Goal: Task Accomplishment & Management: Manage account settings

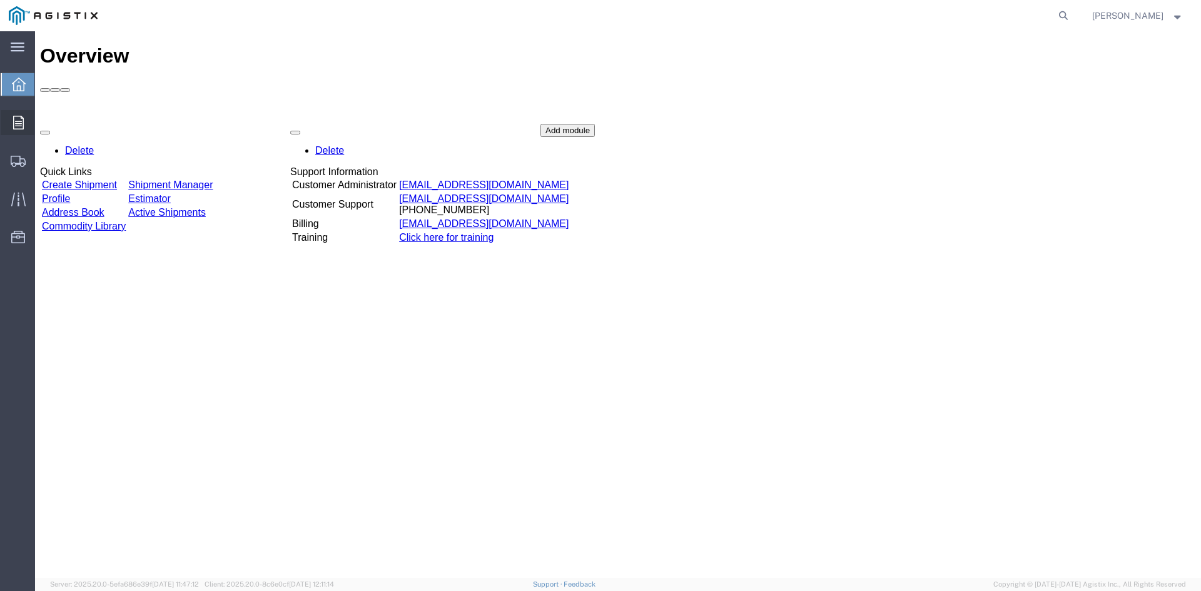
click at [14, 124] on icon at bounding box center [18, 123] width 11 height 14
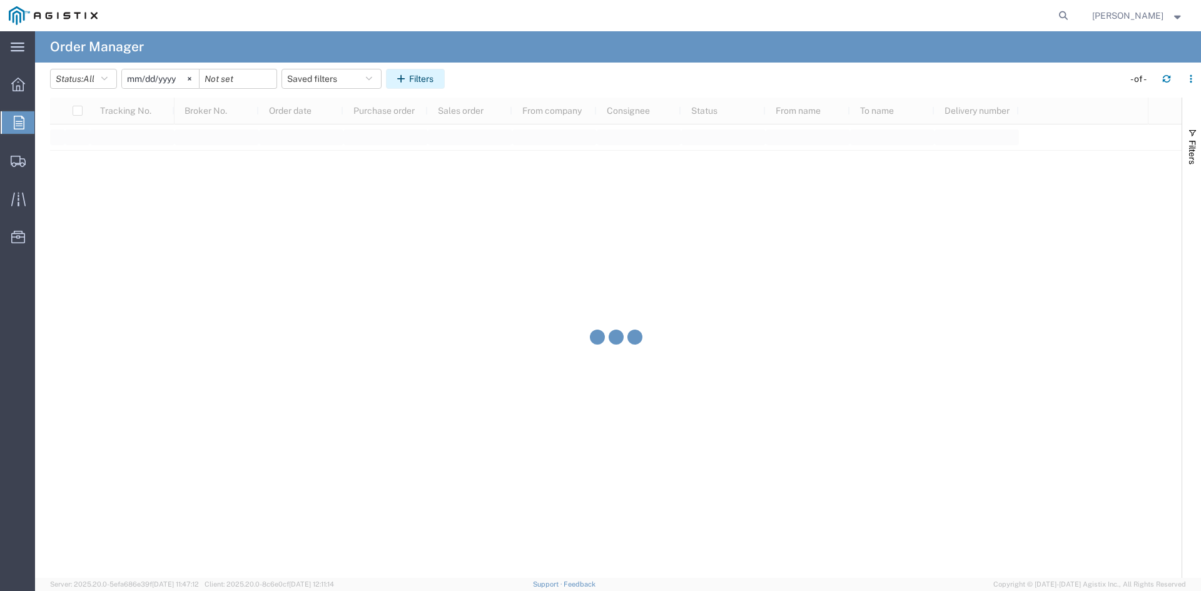
click at [434, 75] on button "Filters" at bounding box center [415, 79] width 59 height 20
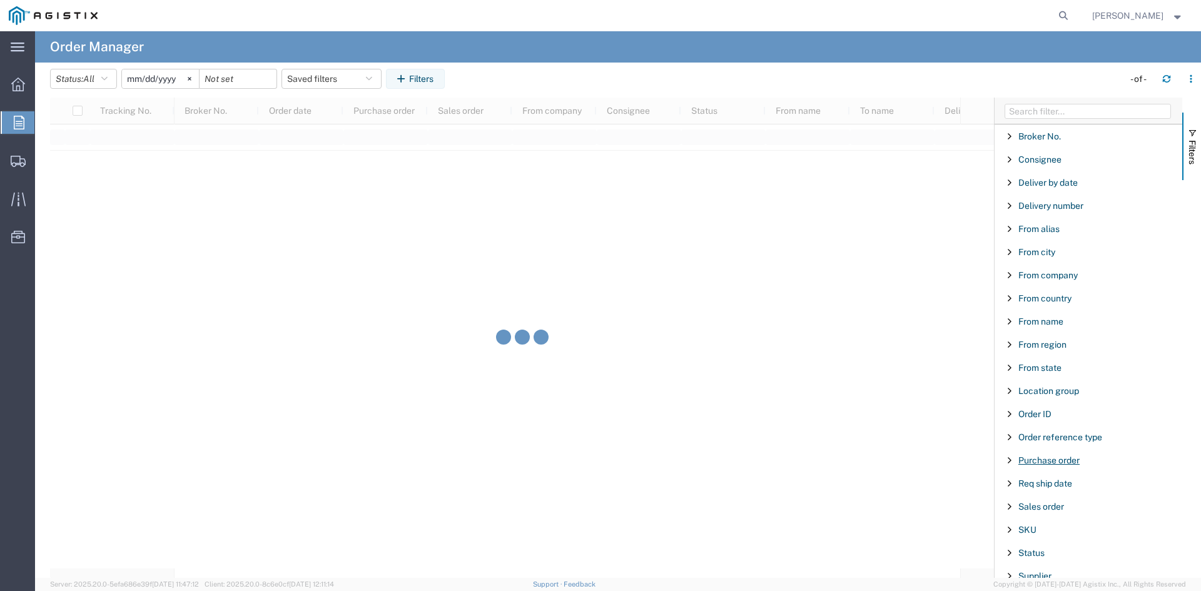
click at [1073, 465] on span "Purchase order" at bounding box center [1048, 460] width 61 height 10
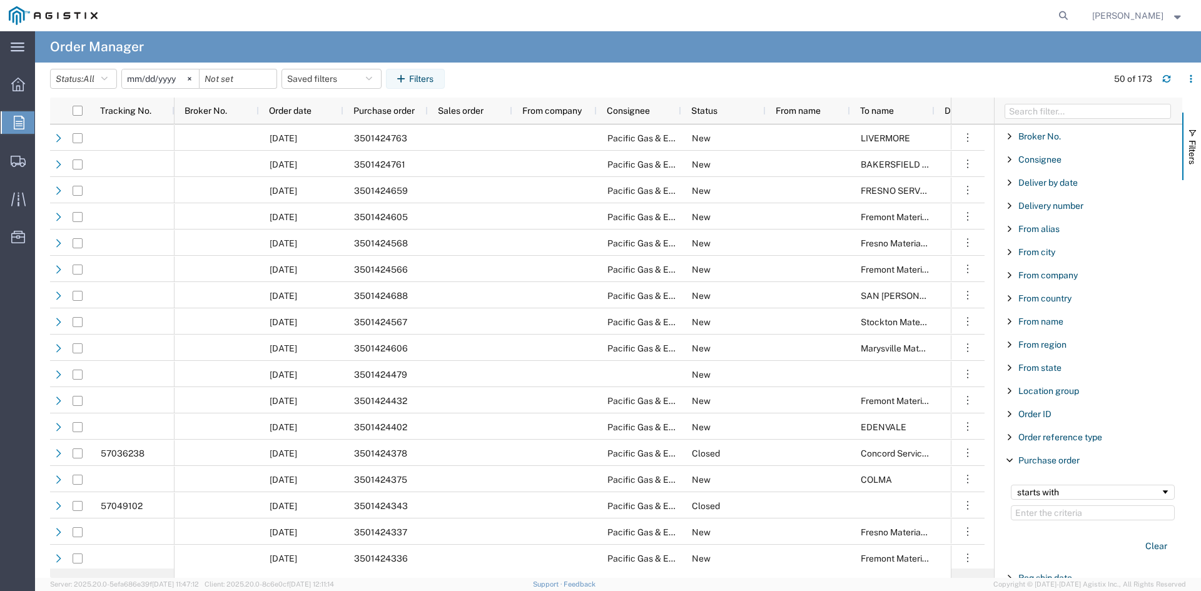
click at [1052, 520] on input "Filter Value" at bounding box center [1093, 512] width 164 height 15
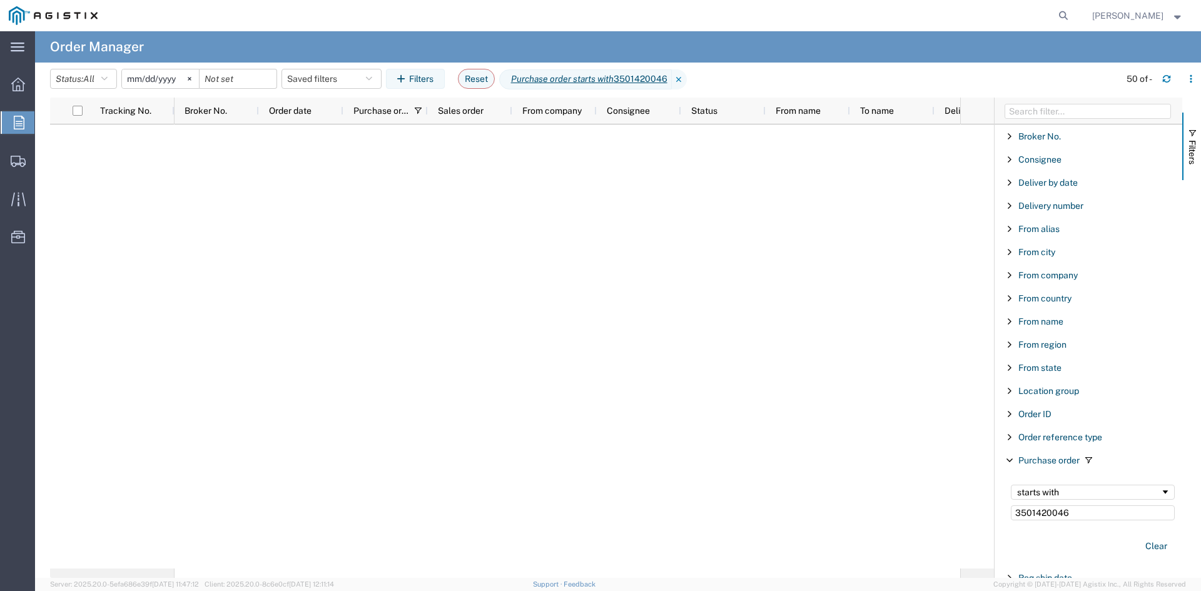
type input "3501420046"
click at [137, 73] on input "[DATE]" at bounding box center [160, 78] width 77 height 19
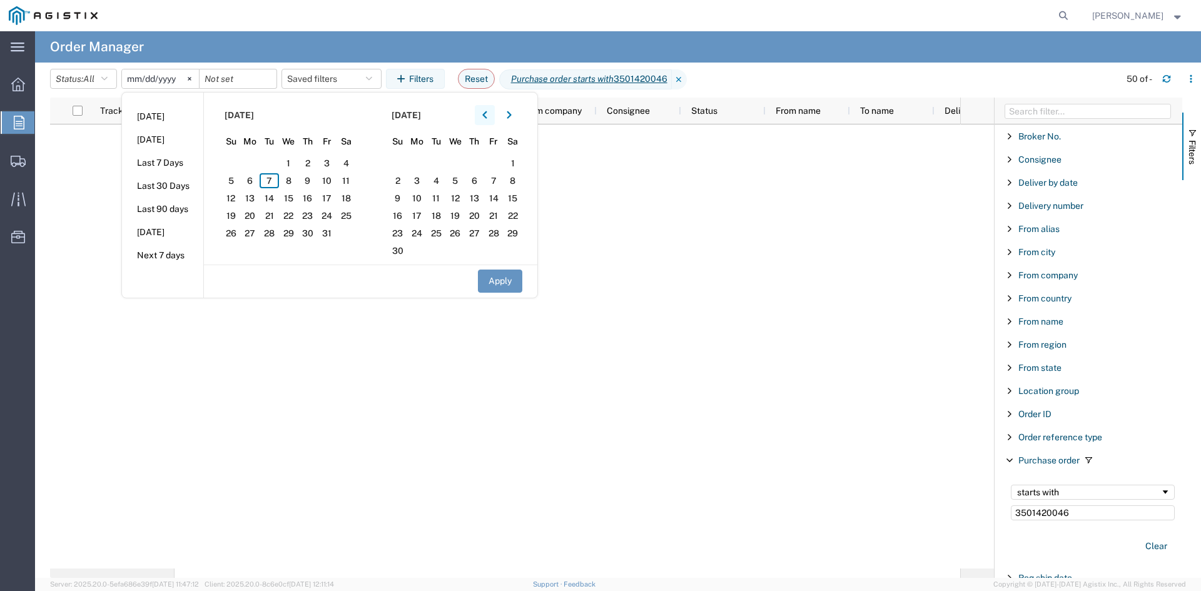
click at [492, 117] on button "button" at bounding box center [485, 115] width 20 height 20
click at [348, 158] on span "5" at bounding box center [346, 163] width 19 height 15
click at [499, 280] on button "Apply" at bounding box center [500, 281] width 44 height 23
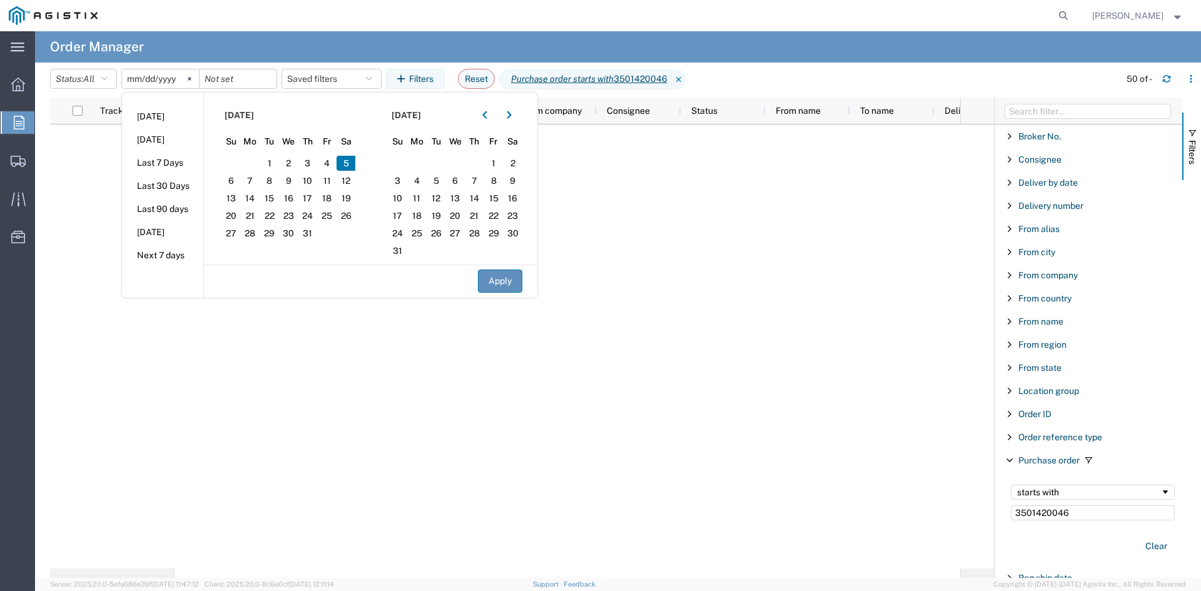
type input "[DATE]"
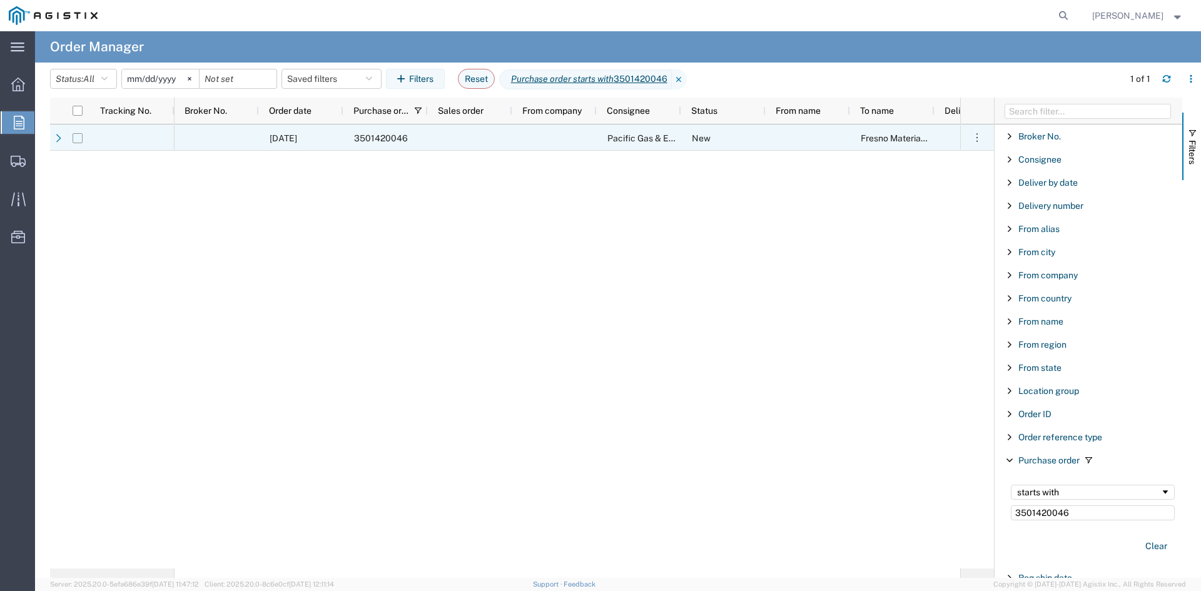
click at [78, 141] on input "Press Space to toggle row selection (unchecked)" at bounding box center [78, 138] width 10 height 10
checkbox input "true"
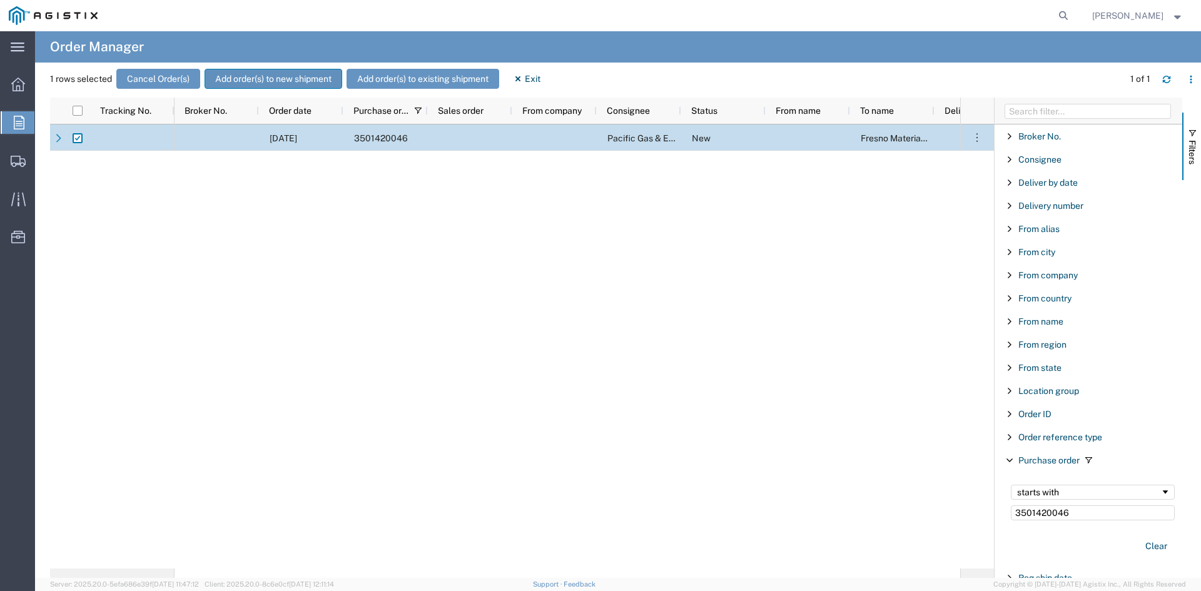
click at [278, 81] on button "Add order(s) to new shipment" at bounding box center [274, 79] width 138 height 20
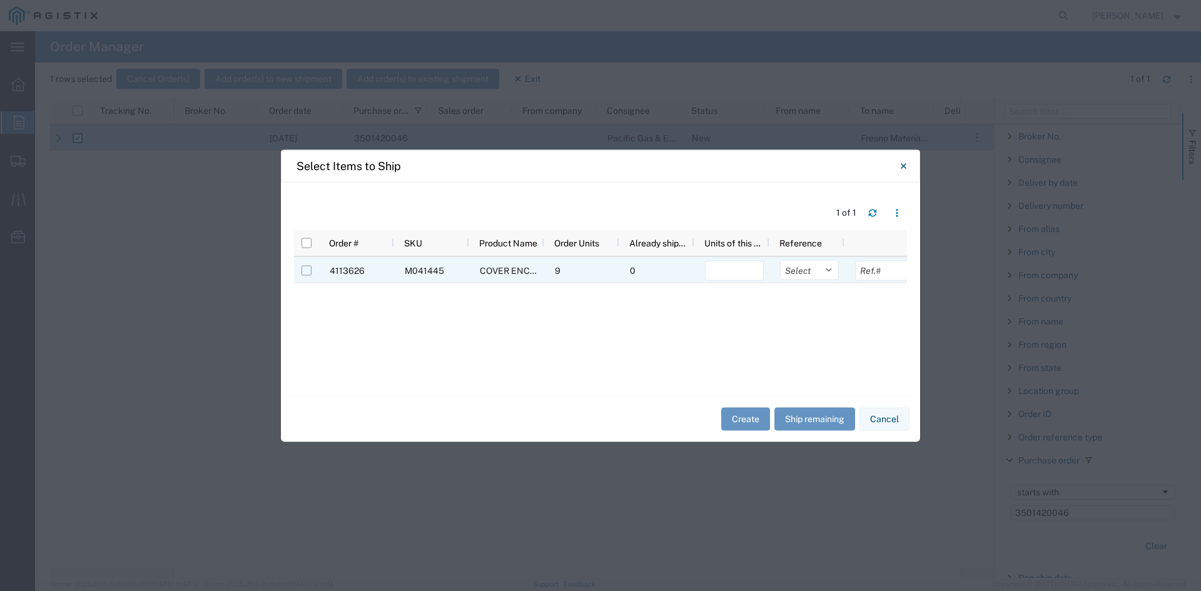
click at [308, 268] on input "Press Space to toggle row selection (unchecked)" at bounding box center [307, 270] width 10 height 10
checkbox input "true"
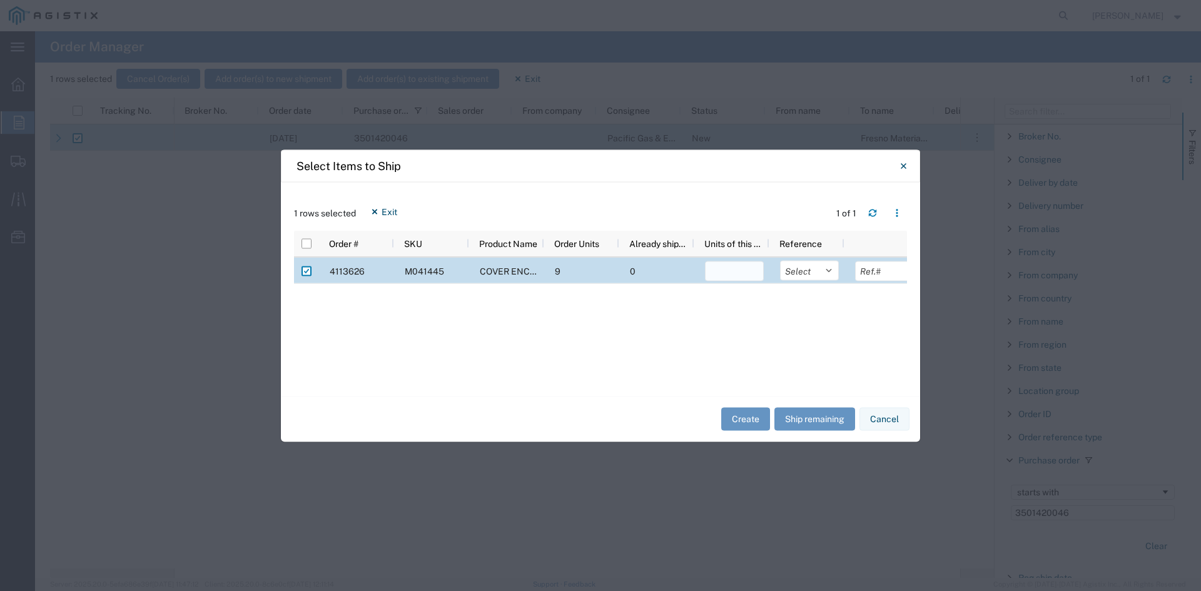
click at [748, 272] on input "number" at bounding box center [734, 271] width 59 height 20
type input "9"
click at [748, 418] on button "Create" at bounding box center [745, 419] width 49 height 23
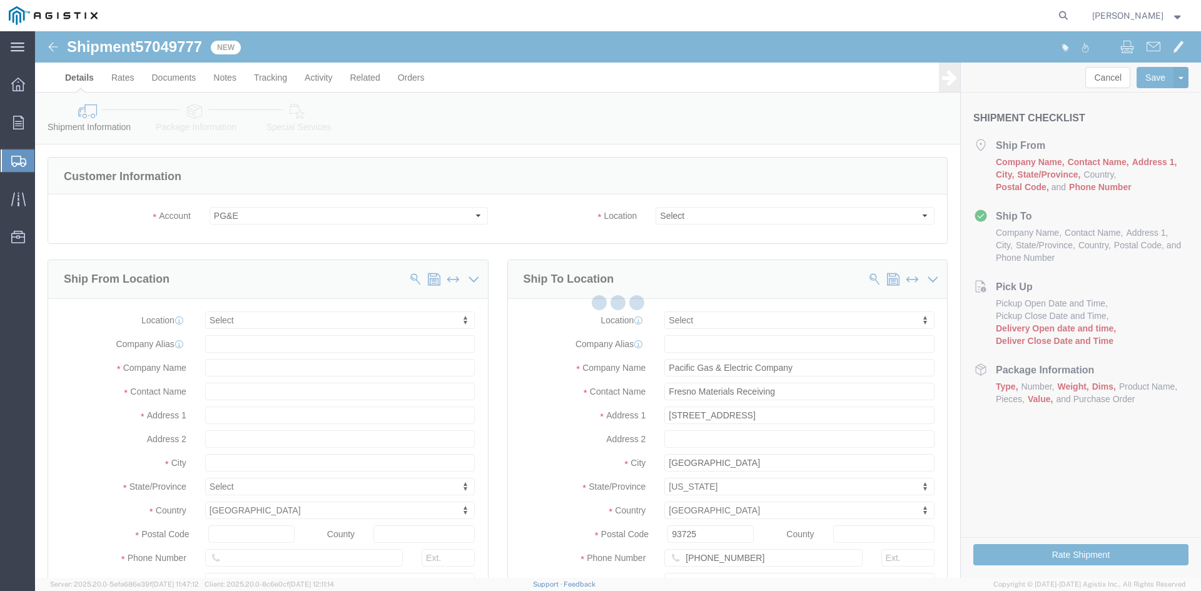
select select
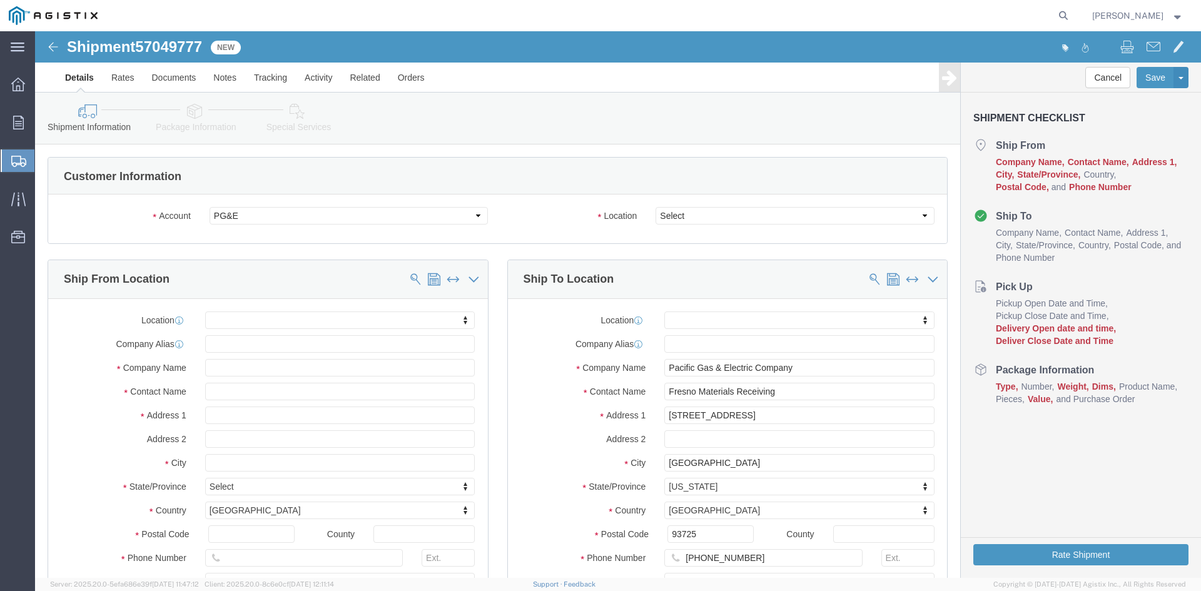
click div "Account Select Oldcastle Precast Inc PG&E Location Select All Others Fremont [G…"
click select "Select All Others [GEOGRAPHIC_DATA] [GEOGRAPHIC_DATA] [GEOGRAPHIC_DATA] [GEOGRA…"
select select "19745"
click select "Select All Others [GEOGRAPHIC_DATA] [GEOGRAPHIC_DATA] [GEOGRAPHIC_DATA] [GEOGRA…"
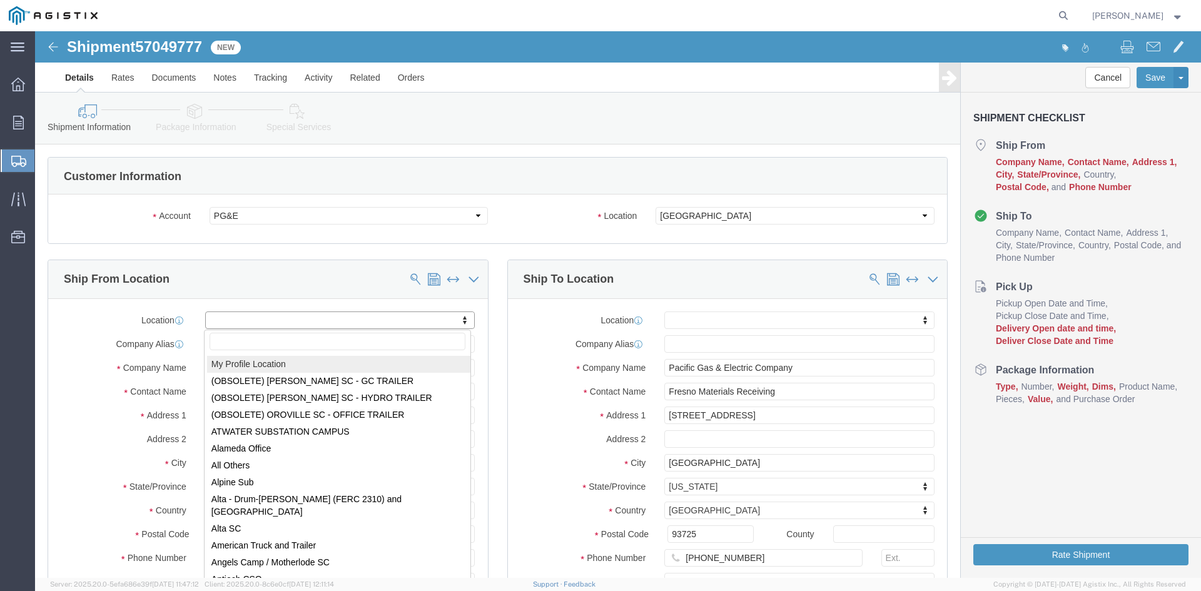
select select "MYPROFILE"
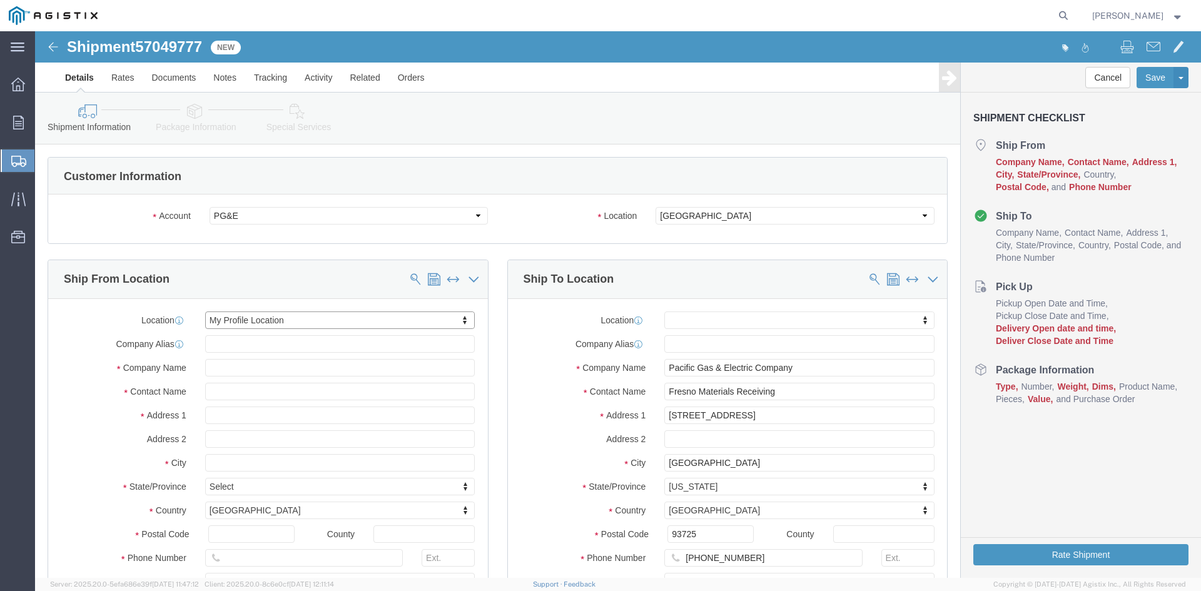
select select "CA"
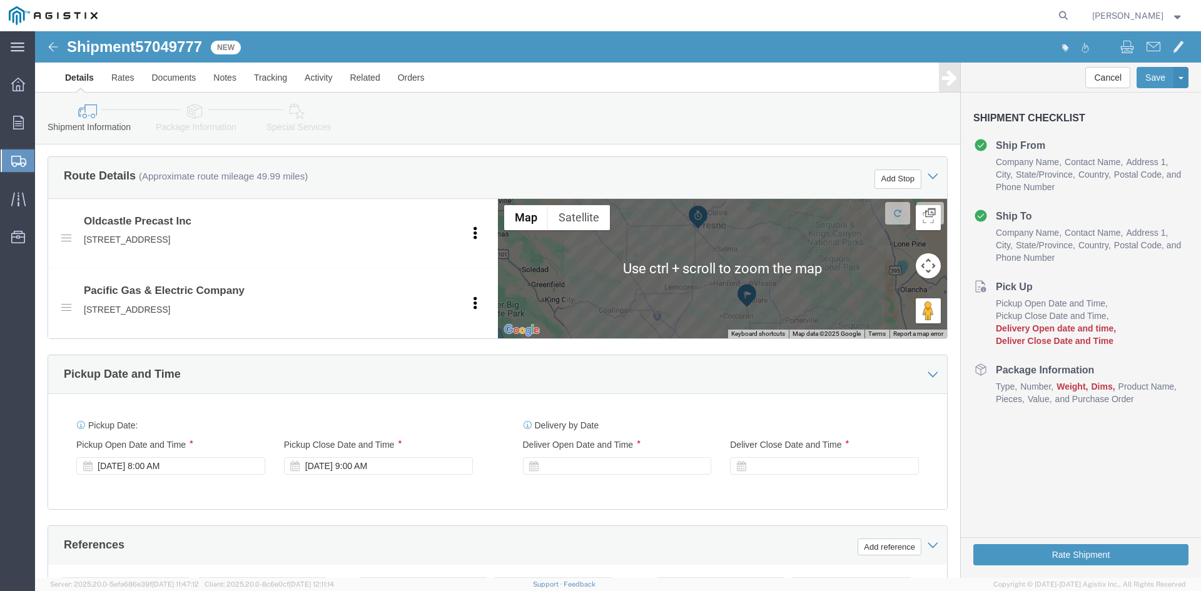
scroll to position [626, 0]
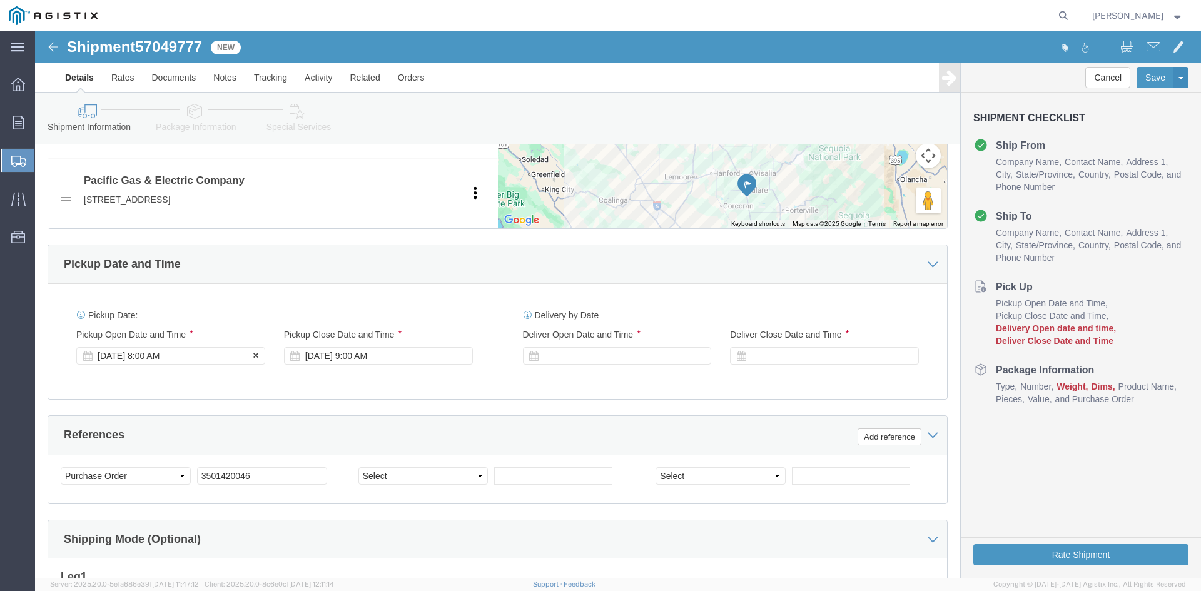
click div "[DATE] 8:00 AM"
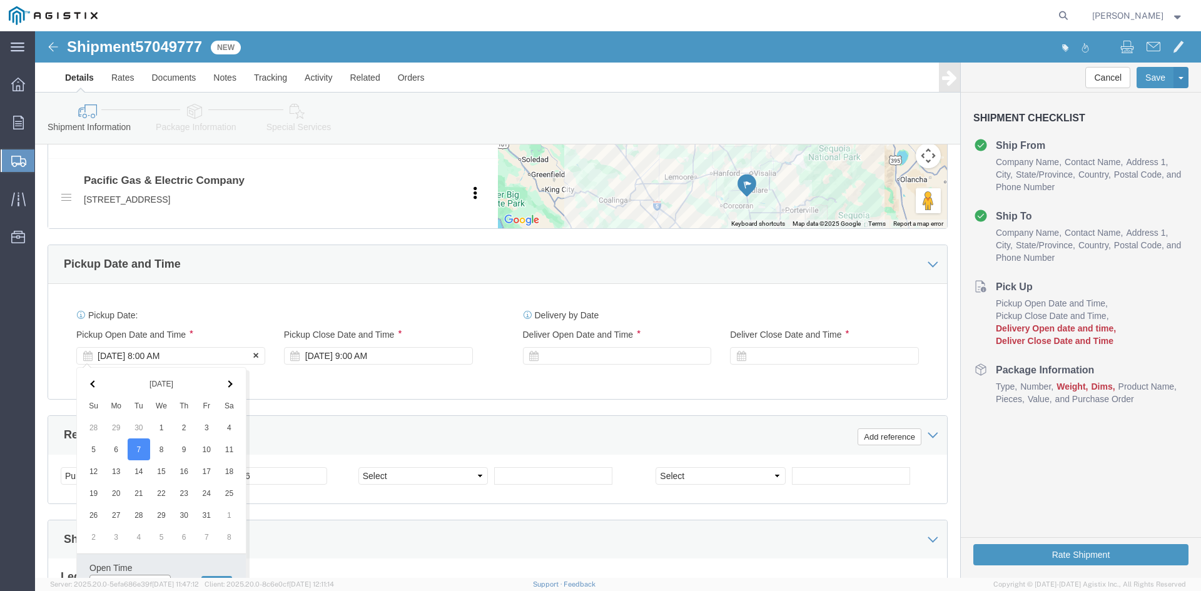
scroll to position [640, 0]
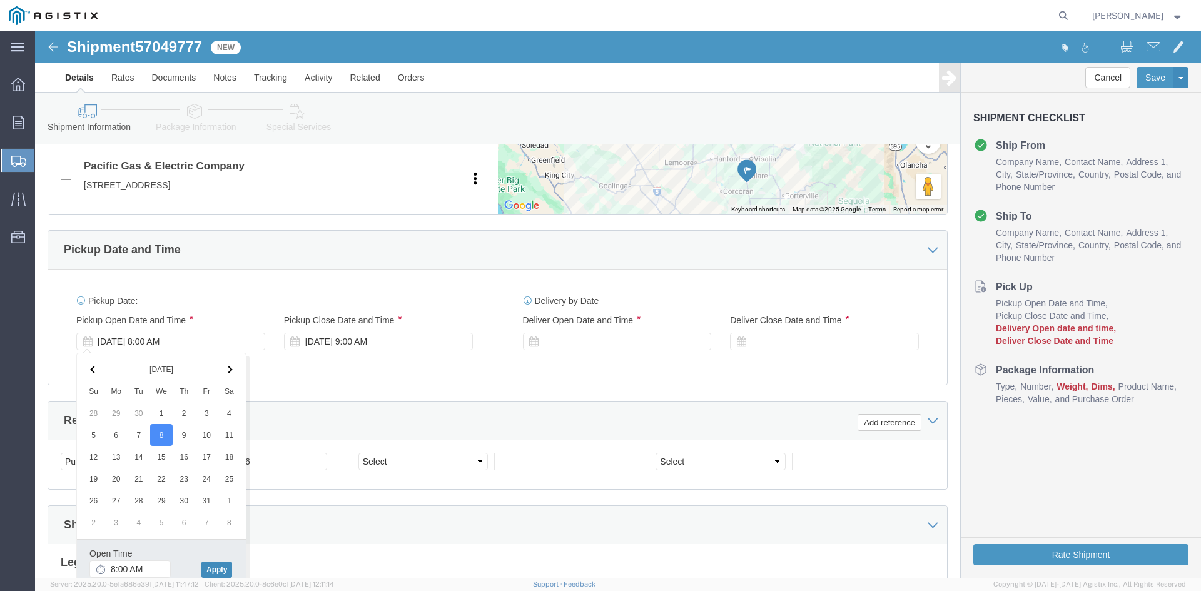
drag, startPoint x: 190, startPoint y: 544, endPoint x: 219, endPoint y: 510, distance: 44.4
click button "Apply"
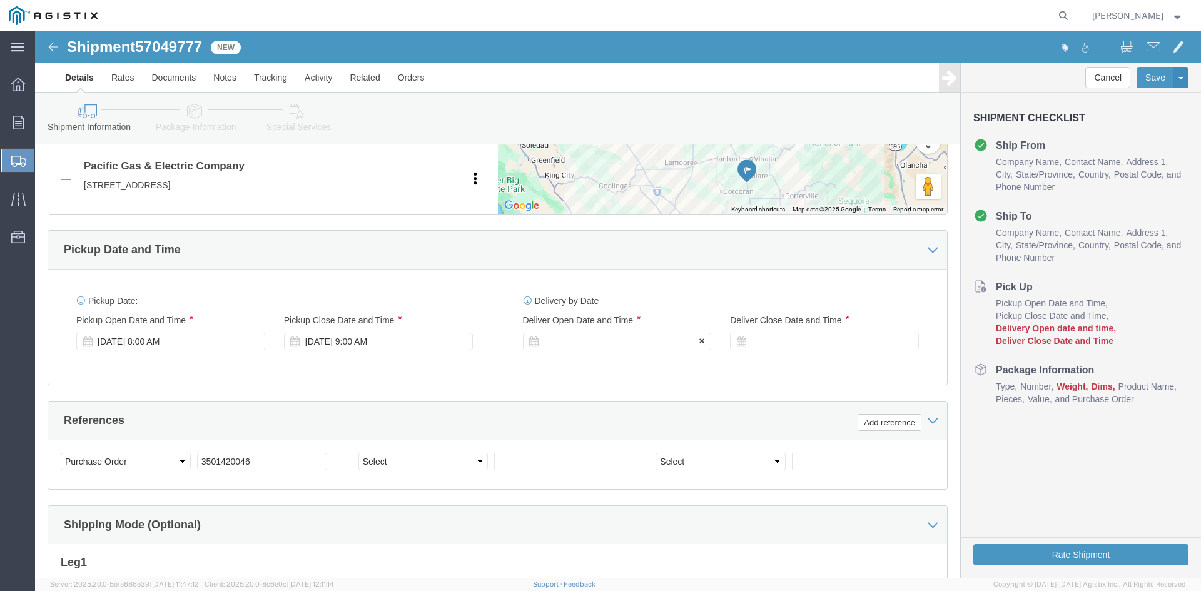
click div
click button "Apply"
click div
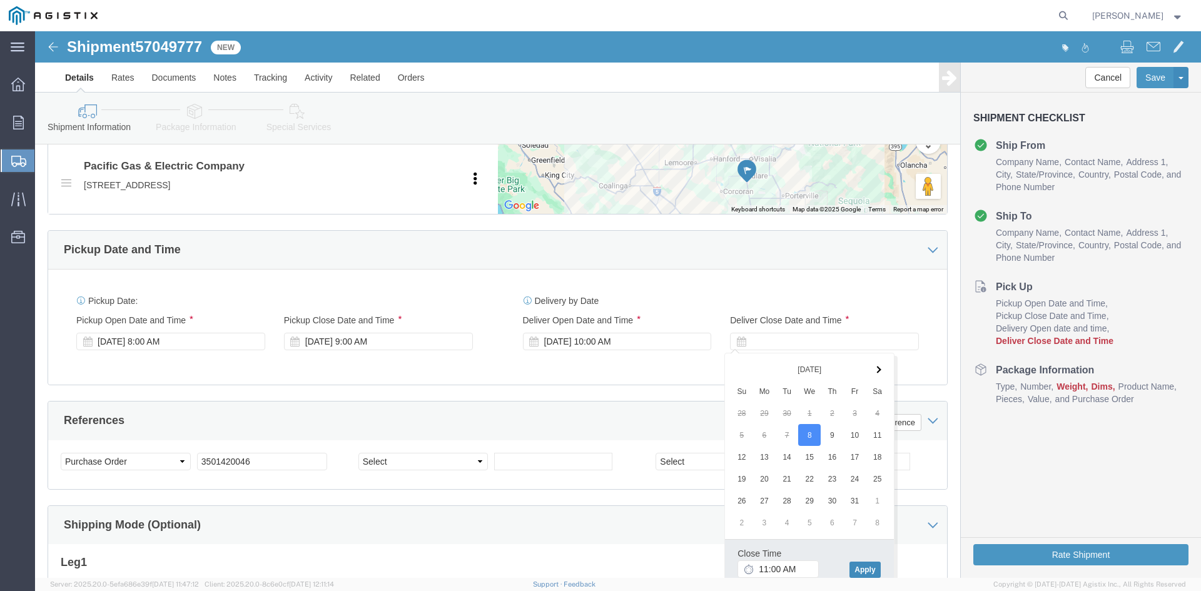
click button "Apply"
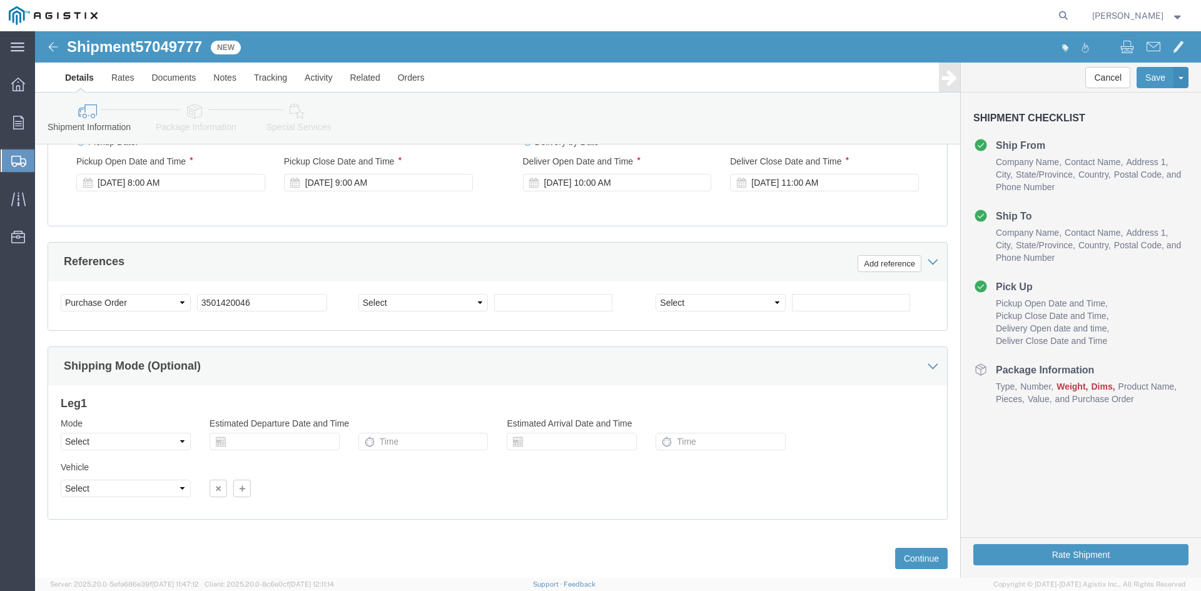
scroll to position [828, 0]
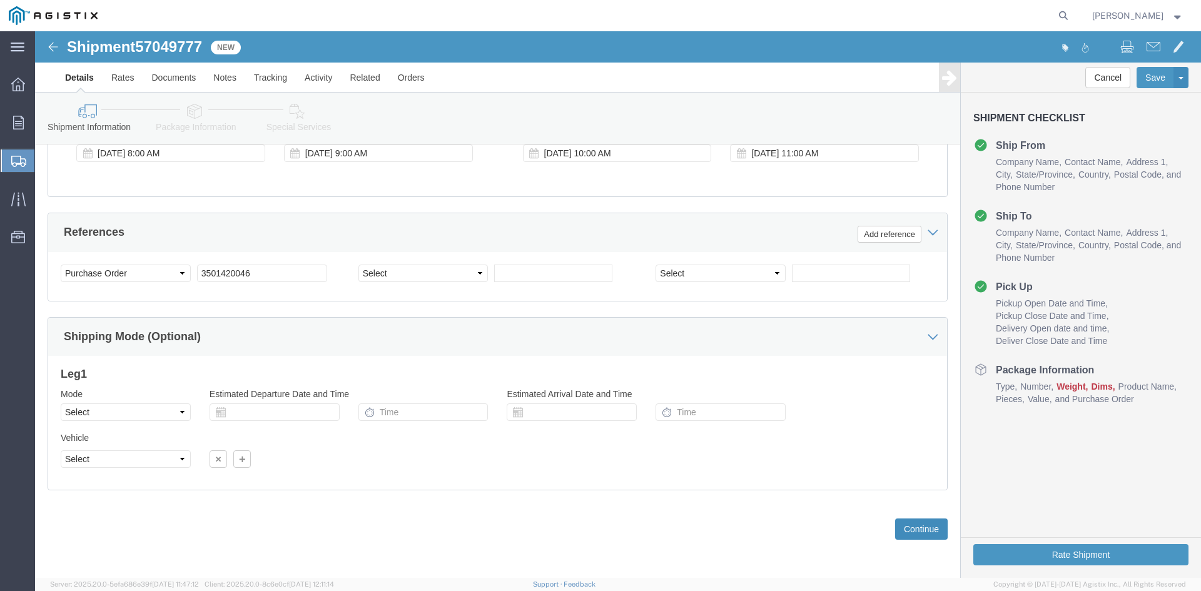
click button "Continue"
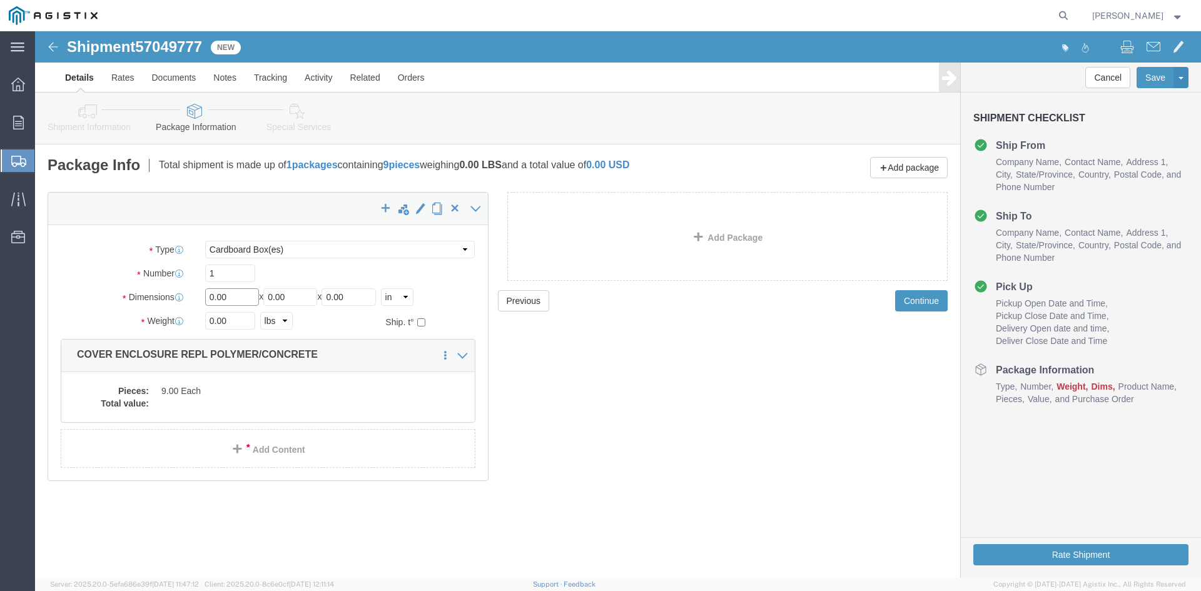
drag, startPoint x: 198, startPoint y: 265, endPoint x: 132, endPoint y: 258, distance: 66.7
click div "Dimensions Length 0.00 x Width 0.00 x Height 0.00 Select cm ft in"
type input "36"
drag, startPoint x: 257, startPoint y: 266, endPoint x: 178, endPoint y: 267, distance: 79.4
click div "Length 36 x Width 0.00 x Height 0.00 Select cm ft in"
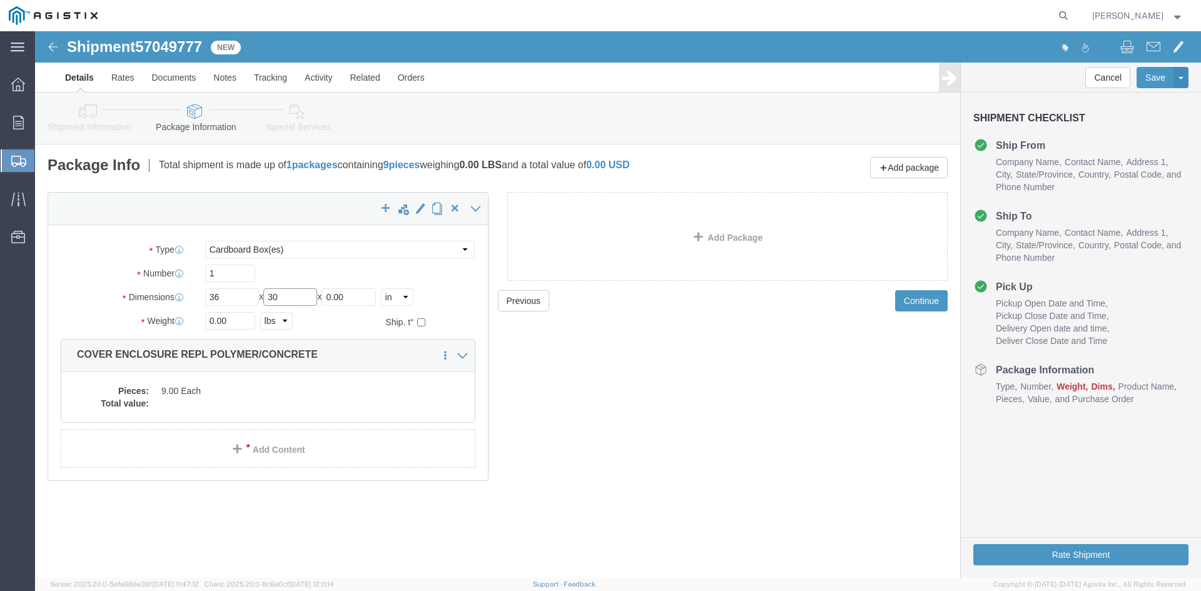
type input "30"
drag, startPoint x: 329, startPoint y: 266, endPoint x: 216, endPoint y: 262, distance: 112.7
click div "Length 36 x Width 30 x Height 0.00 Select cm ft in"
type input "05"
click input "0.00"
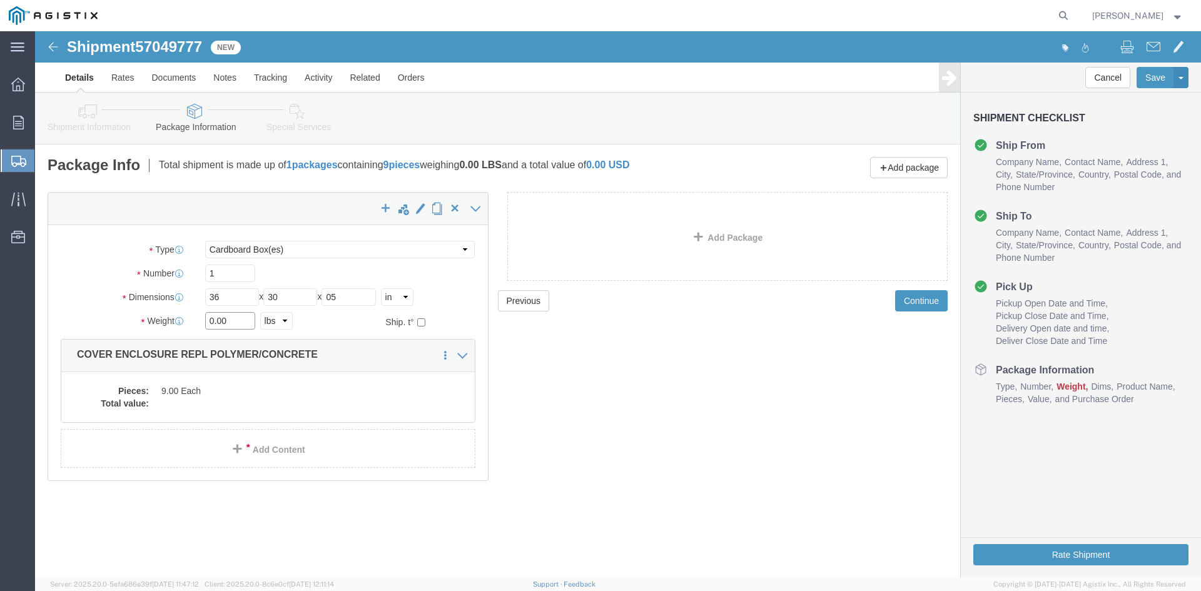
drag, startPoint x: 198, startPoint y: 285, endPoint x: 150, endPoint y: 293, distance: 48.8
click div "Weight 0.00 Select kgs lbs Ship. t°"
type input "900"
click dd "9.00 Each"
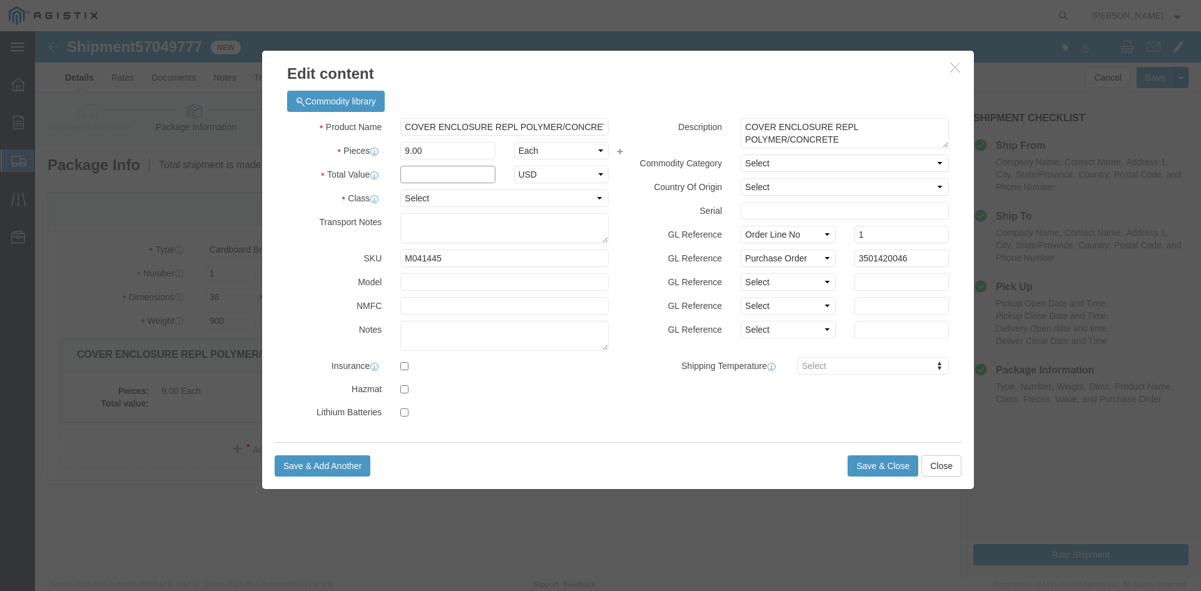
click input "text"
type input "1"
click select "Select 50 55 60 65 70 85 92.5 100 125 175 250 300 400"
select select "55"
click select "Select 50 55 60 65 70 85 92.5 100 125 175 250 300 400"
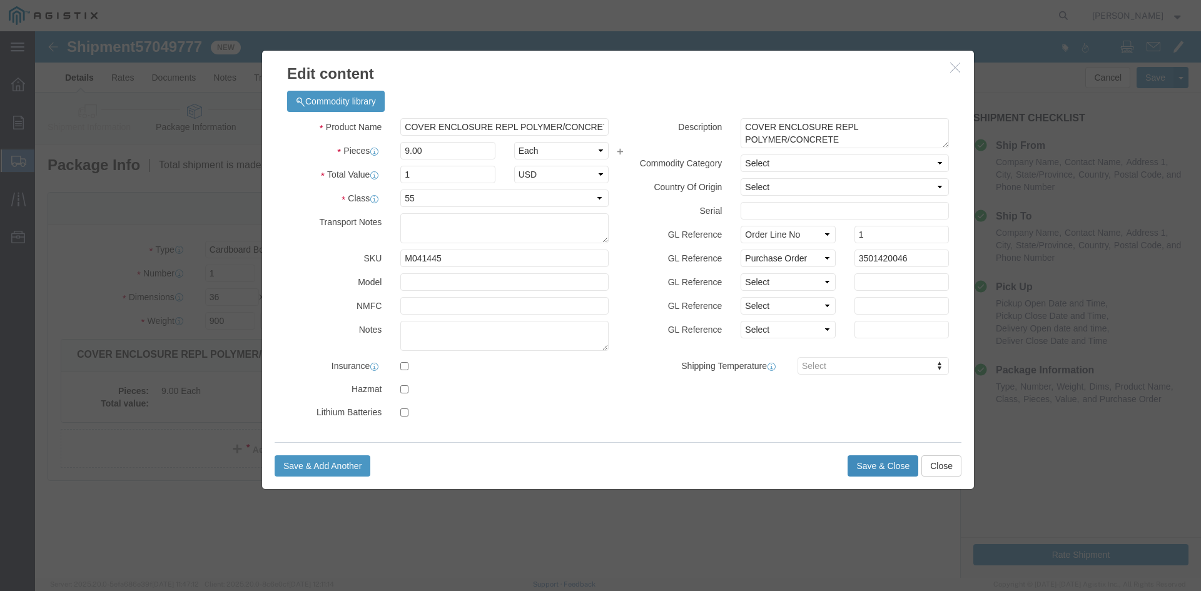
click button "Save & Close"
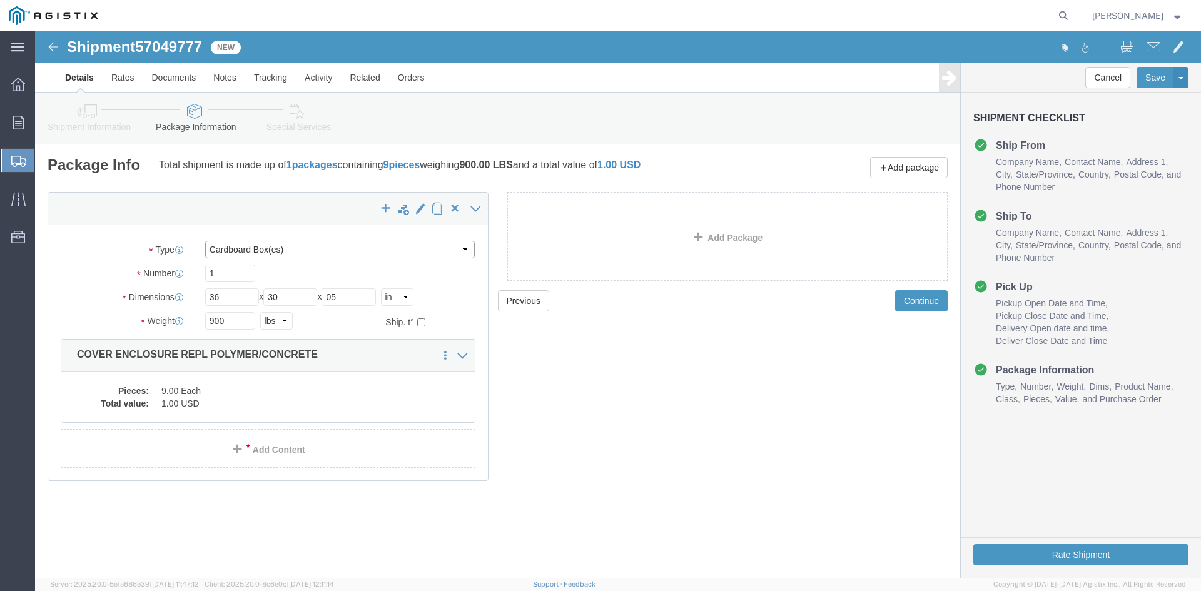
click select "Select Bulk Bundle(s) Cardboard Box(es) Carton(s) Crate(s) Drum(s) (Fiberboard)…"
select select "PSNS"
click select "Select Bulk Bundle(s) Cardboard Box(es) Carton(s) Crate(s) Drum(s) (Fiberboard)…"
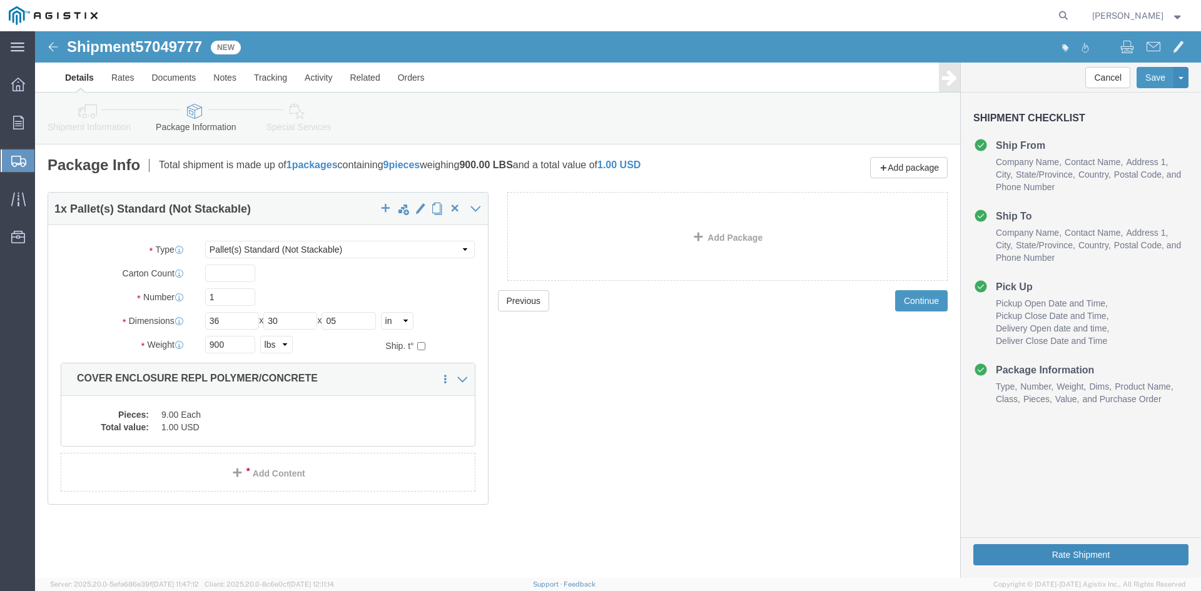
click button "Rate Shipment"
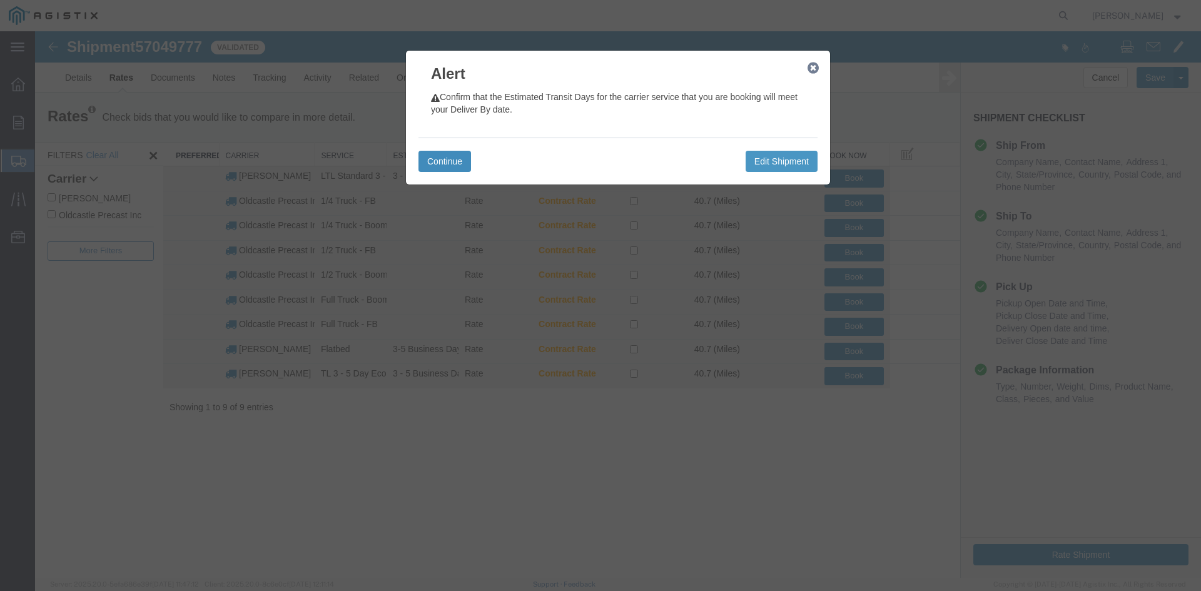
click at [450, 159] on button "Continue" at bounding box center [444, 161] width 53 height 21
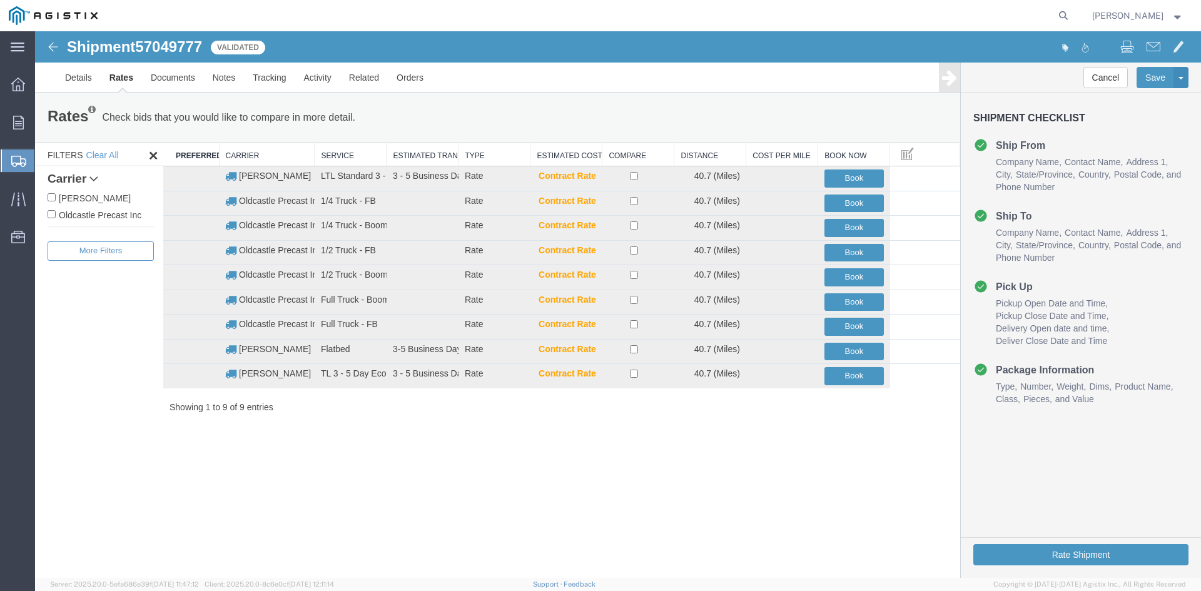
click at [98, 218] on label "Oldcastle Precast Inc" at bounding box center [101, 215] width 106 height 14
click at [56, 218] on input "Oldcastle Precast Inc" at bounding box center [52, 214] width 8 height 8
checkbox input "true"
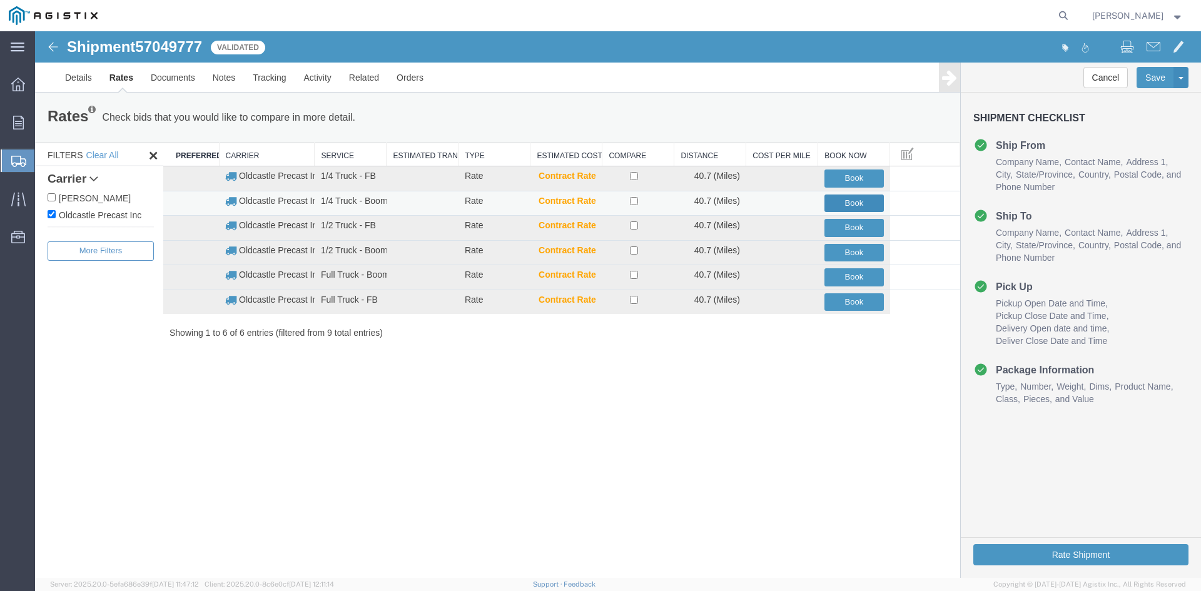
click at [860, 203] on button "Book" at bounding box center [853, 204] width 59 height 18
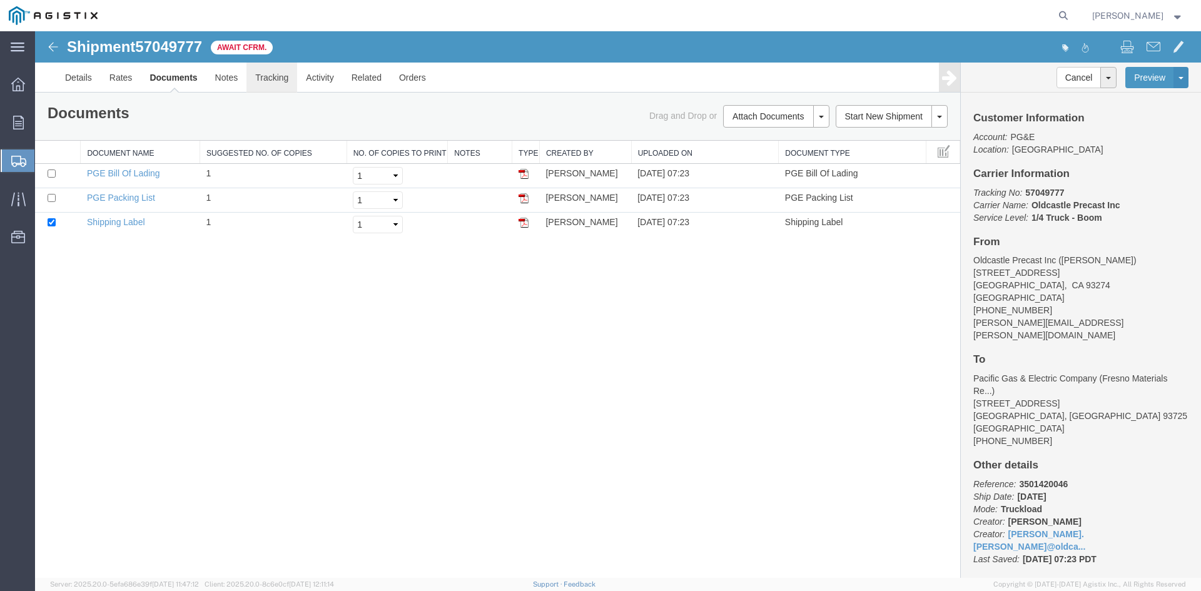
click at [266, 73] on link "Tracking" at bounding box center [271, 78] width 51 height 30
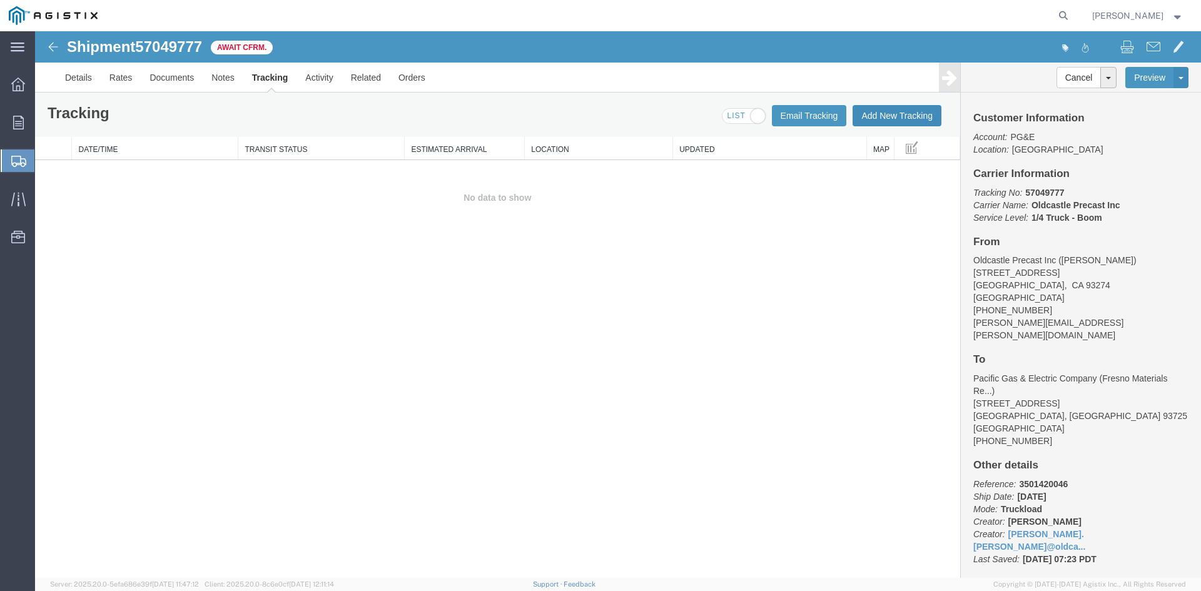
click at [896, 123] on button "Add New Tracking" at bounding box center [897, 115] width 89 height 21
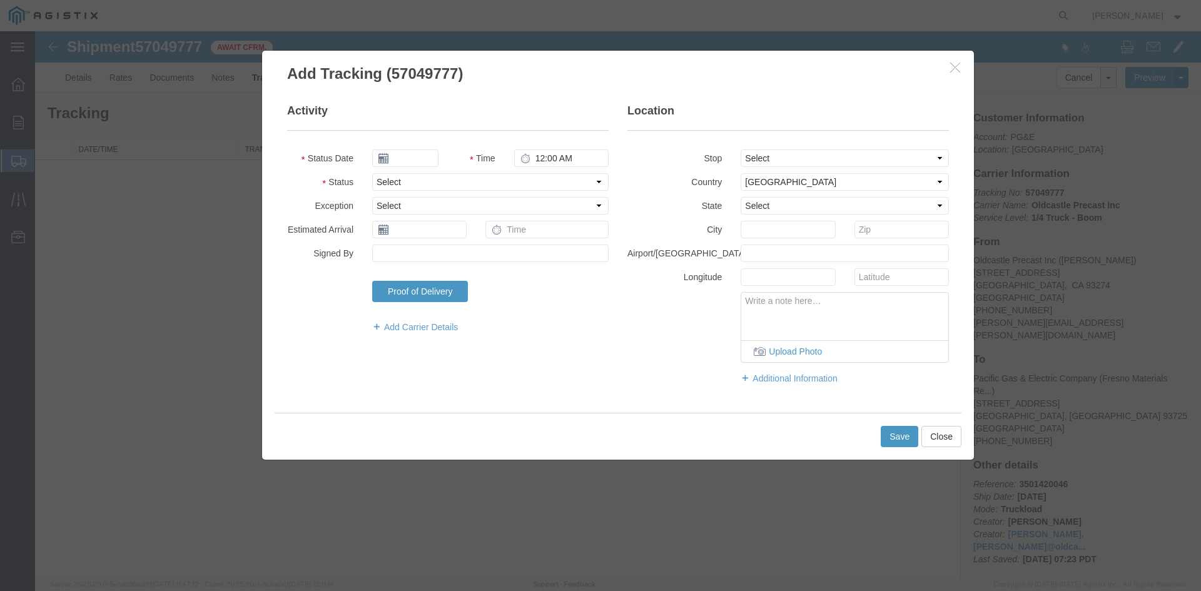
type input "[DATE]"
type input "8:00 AM"
click at [423, 158] on input "[DATE]" at bounding box center [405, 159] width 66 height 18
click at [440, 235] on td "8" at bounding box center [437, 236] width 19 height 19
type input "[DATE]"
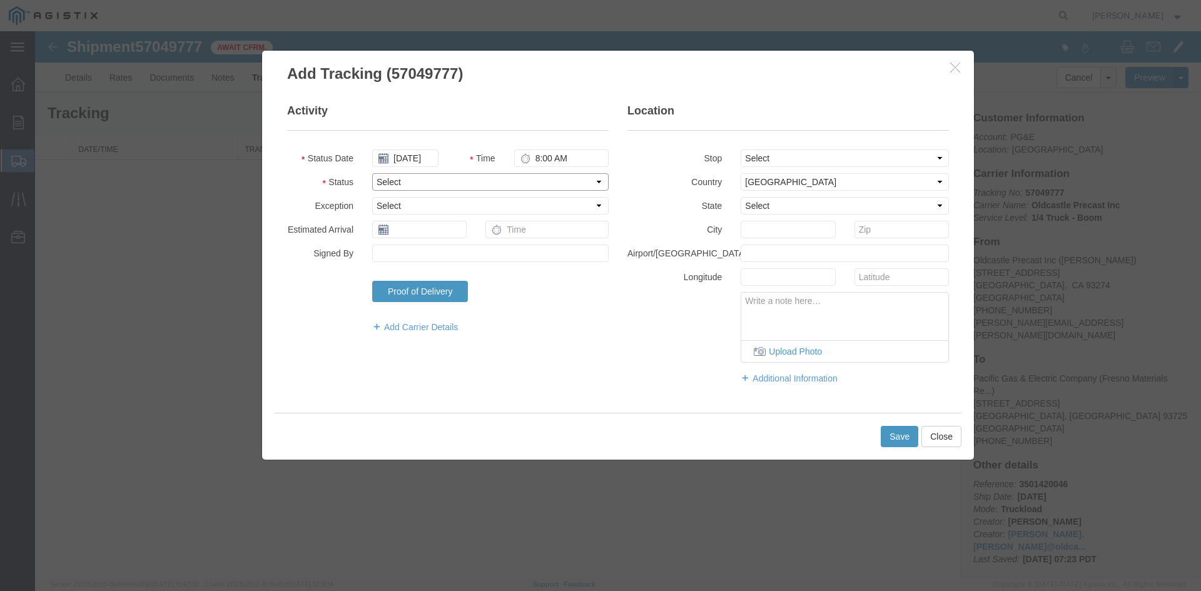
click at [417, 182] on select "Select Arrival Notice Available Arrival Notice Imported Arrive at Delivery Loca…" at bounding box center [490, 182] width 236 height 18
select select "DELIVRED"
click at [372, 173] on select "Select Arrival Notice Available Arrival Notice Imported Arrive at Delivery Loca…" at bounding box center [490, 182] width 236 height 18
click at [891, 438] on button "Save" at bounding box center [900, 436] width 38 height 21
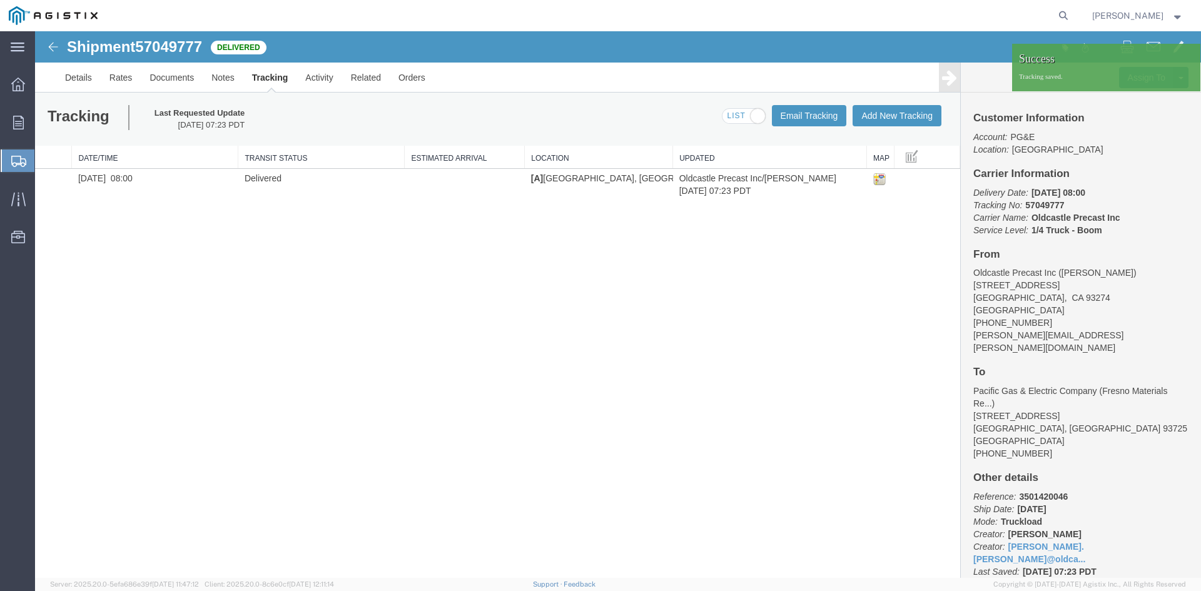
click at [1175, 14] on strong "button" at bounding box center [1177, 15] width 11 height 4
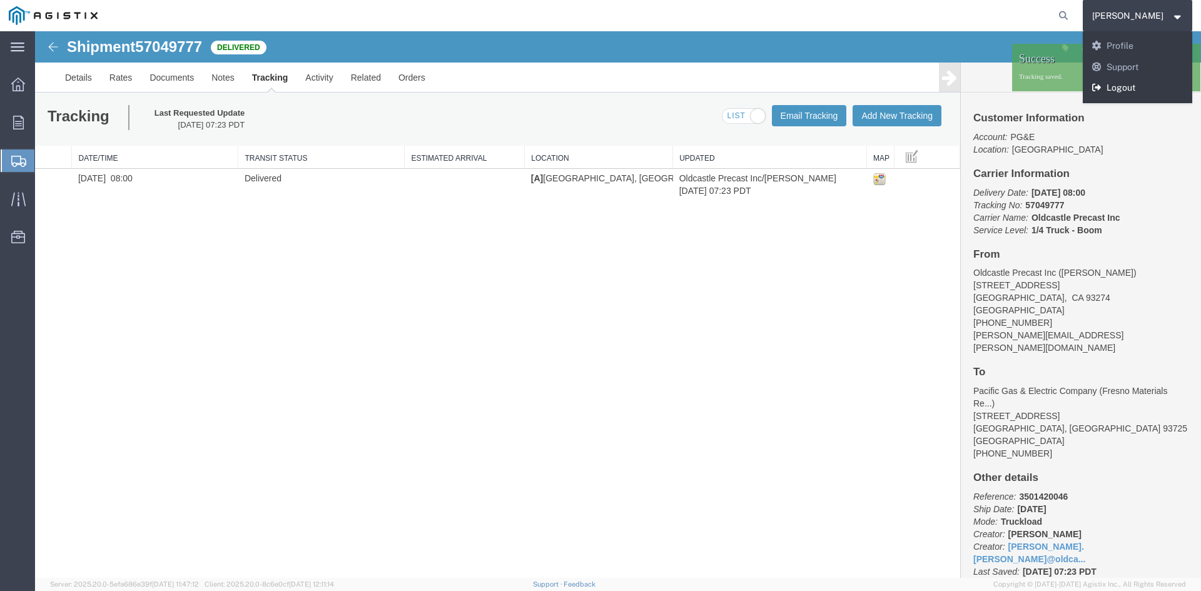
click at [1139, 88] on link "Logout" at bounding box center [1138, 88] width 110 height 21
